Goal: Consume media (video, audio): Consume media (video, audio)

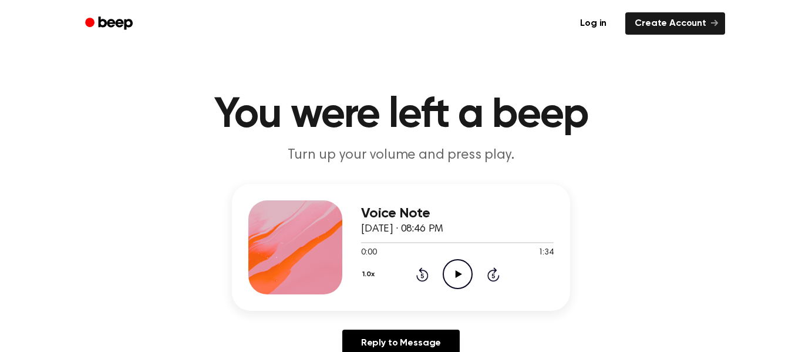
click at [455, 265] on icon "Play Audio" at bounding box center [458, 274] width 30 height 30
click at [466, 276] on icon "Pause Audio" at bounding box center [458, 274] width 30 height 30
click at [461, 258] on div "0:00 1:34" at bounding box center [457, 253] width 193 height 12
click at [464, 267] on icon "Play Audio" at bounding box center [458, 274] width 30 height 30
click at [429, 270] on div "1.0x Rewind 5 seconds Pause Audio Skip 5 seconds" at bounding box center [457, 274] width 193 height 30
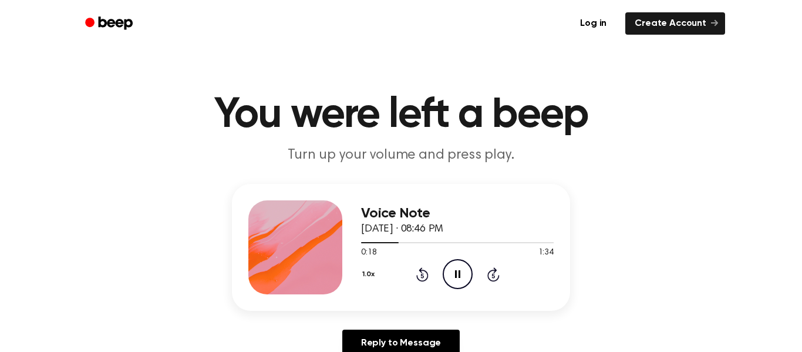
click at [421, 277] on icon "Rewind 5 seconds" at bounding box center [422, 274] width 13 height 15
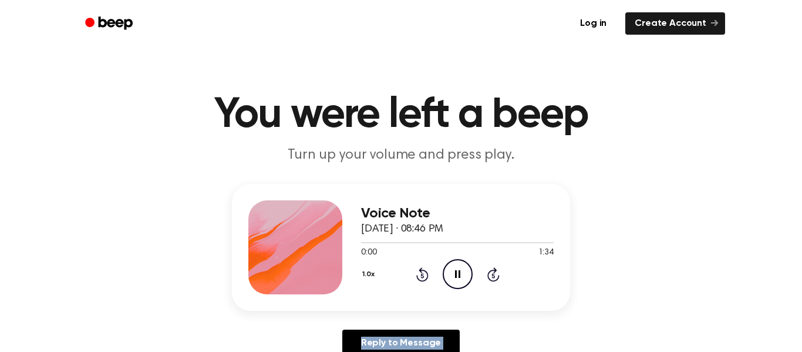
click at [421, 277] on icon "Rewind 5 seconds" at bounding box center [422, 274] width 13 height 15
click at [614, 322] on div "Voice Note [DATE] · 08:46 PM 0:00 1:34 Your browser does not support the [objec…" at bounding box center [401, 275] width 774 height 182
click at [416, 274] on icon "Rewind 5 seconds" at bounding box center [422, 274] width 13 height 15
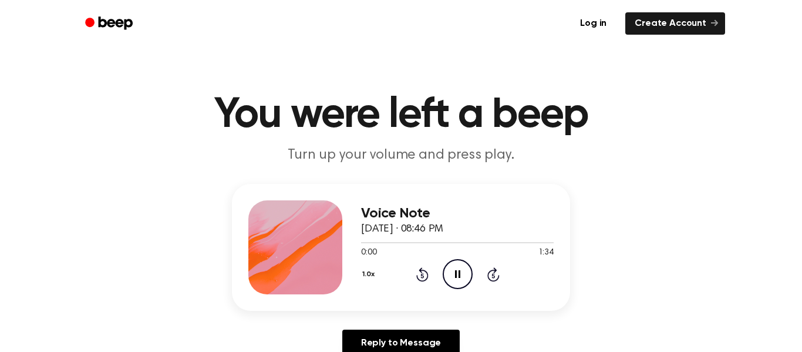
click at [416, 274] on icon "Rewind 5 seconds" at bounding box center [422, 274] width 13 height 15
click at [314, 279] on div at bounding box center [295, 247] width 94 height 94
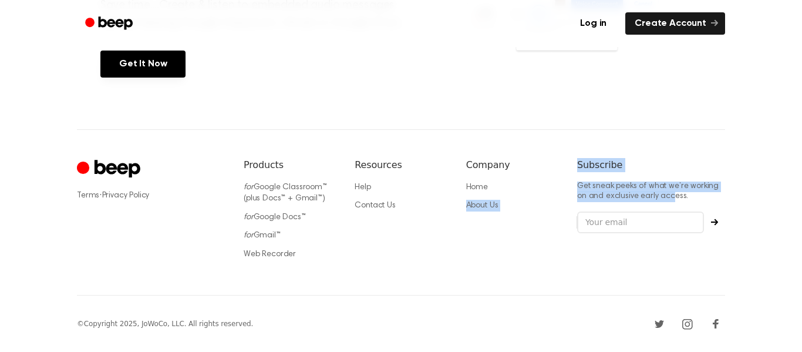
drag, startPoint x: 671, startPoint y: 196, endPoint x: 490, endPoint y: 180, distance: 181.5
click at [490, 180] on div "Terms · Privacy Policy Products for Google Classroom™ (plus Docs™ + Gmail™) for…" at bounding box center [401, 212] width 648 height 166
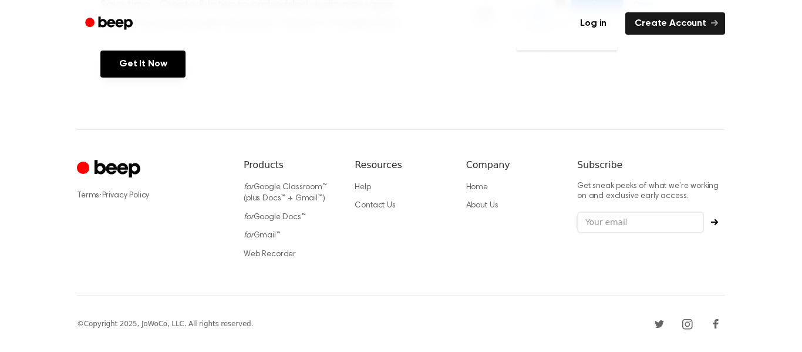
click at [680, 195] on p "Get sneak peeks of what we’re working on and exclusive early access." at bounding box center [651, 191] width 148 height 21
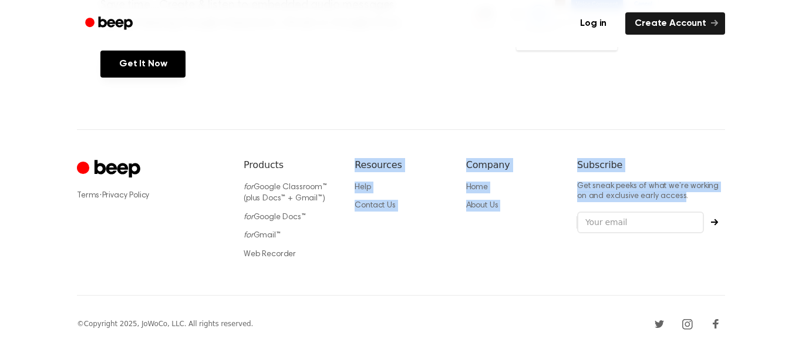
drag, startPoint x: 681, startPoint y: 198, endPoint x: 295, endPoint y: 294, distance: 397.0
click at [295, 294] on div "Terms · Privacy Policy Products for Google Classroom™ (plus Docs™ + Gmail™) for…" at bounding box center [401, 212] width 648 height 166
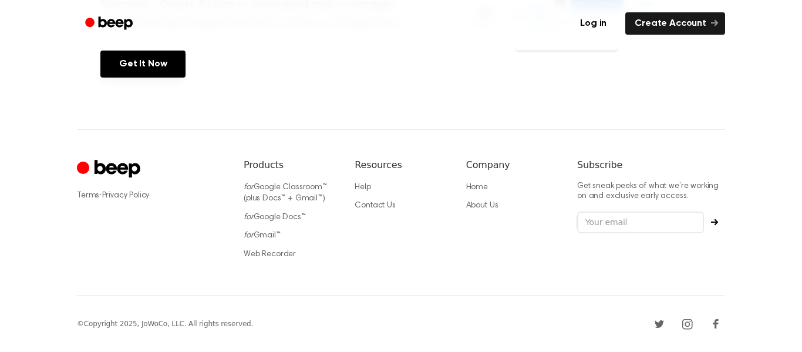
click at [246, 161] on h6 "Products" at bounding box center [290, 165] width 92 height 14
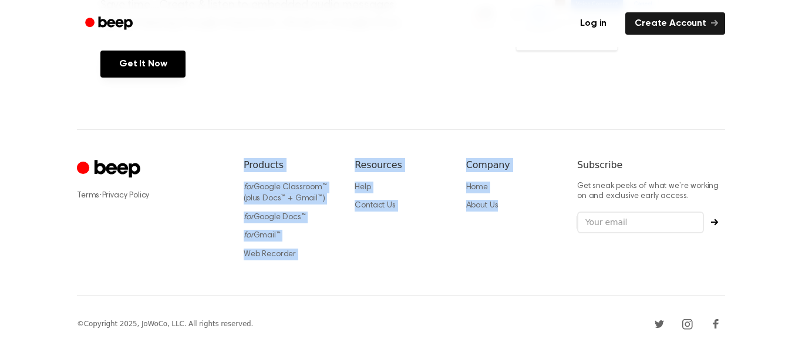
drag, startPoint x: 243, startPoint y: 164, endPoint x: 551, endPoint y: 265, distance: 323.9
click at [551, 265] on div "Terms · Privacy Policy Products for Google Classroom™ (plus Docs™ + Gmail™) for…" at bounding box center [401, 212] width 648 height 166
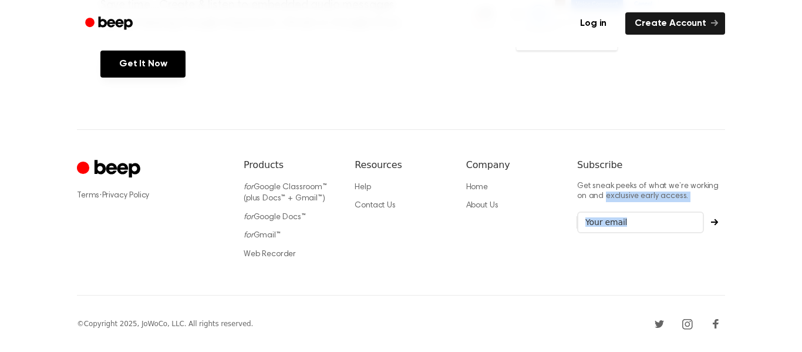
drag, startPoint x: 604, startPoint y: 199, endPoint x: 682, endPoint y: 254, distance: 95.2
click at [682, 254] on div "Subscribe Get sneak peeks of what we’re working on and exclusive early access." at bounding box center [651, 212] width 148 height 109
click at [432, 255] on div "Resources Help Contact Us" at bounding box center [401, 212] width 92 height 109
